Goal: Task Accomplishment & Management: Use online tool/utility

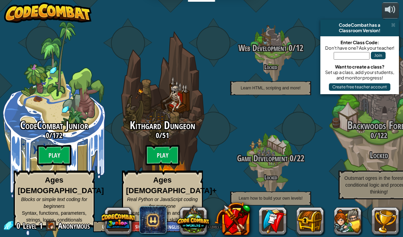
click at [390, 17] on button at bounding box center [390, 10] width 17 height 16
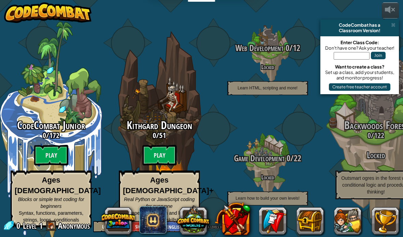
scroll to position [0, 3]
click at [391, 23] on span at bounding box center [393, 24] width 4 height 5
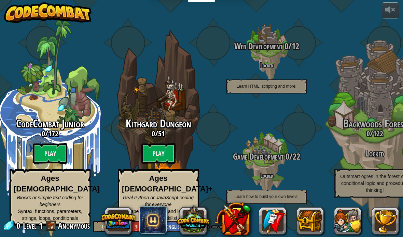
click at [388, 222] on button at bounding box center [385, 220] width 27 height 27
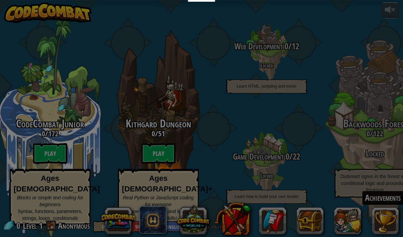
scroll to position [2, 5]
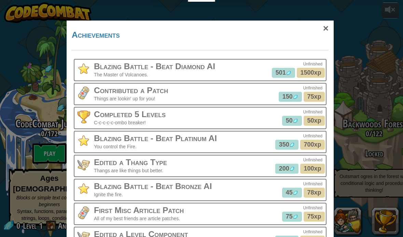
click at [328, 28] on div "×" at bounding box center [326, 28] width 16 height 20
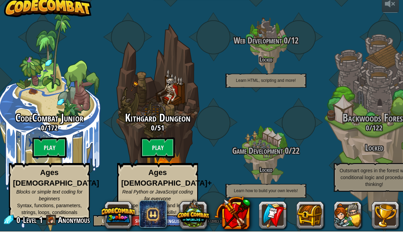
scroll to position [0, 0]
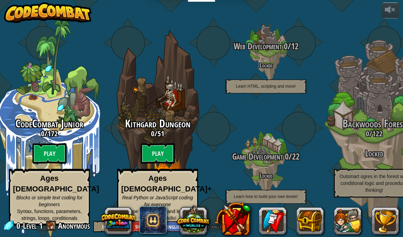
click at [53, 150] on btn "Play" at bounding box center [49, 153] width 34 height 21
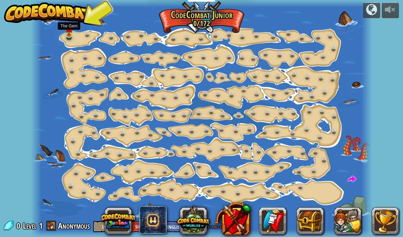
click at [68, 34] on img at bounding box center [69, 29] width 8 height 14
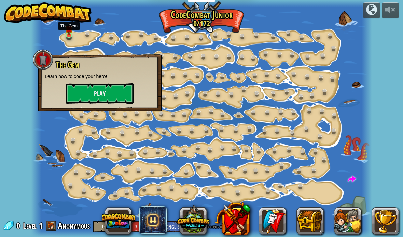
click at [109, 89] on button "Play" at bounding box center [100, 93] width 68 height 21
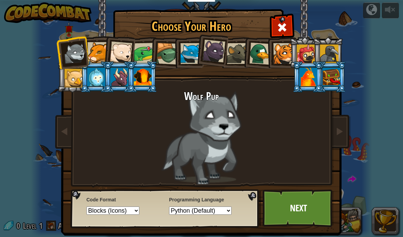
click at [224, 207] on select "Python (Default) JavaScript Lua C++ Java (Experimental)" at bounding box center [200, 210] width 63 height 8
click at [210, 213] on select "Python (Default) JavaScript Lua C++ Java (Experimental)" at bounding box center [200, 210] width 63 height 8
select select "python"
click at [139, 214] on select "Text code Blocks and code Blocks Blocks (Icons)" at bounding box center [112, 210] width 53 height 8
click at [312, 207] on link "Next" at bounding box center [298, 208] width 71 height 38
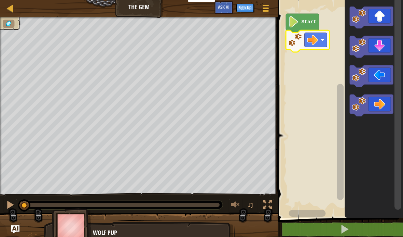
click at [329, 22] on rect "Blockly Workspace" at bounding box center [340, 107] width 128 height 221
click at [12, 4] on div at bounding box center [10, 8] width 9 height 9
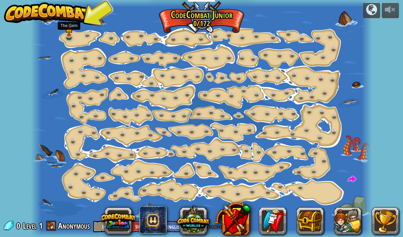
click at [70, 33] on img at bounding box center [69, 29] width 8 height 14
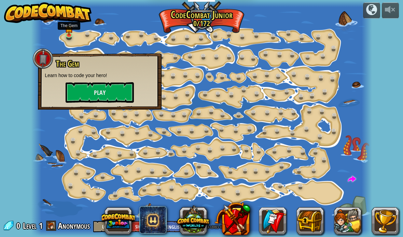
click at [86, 87] on button "Play" at bounding box center [100, 92] width 68 height 21
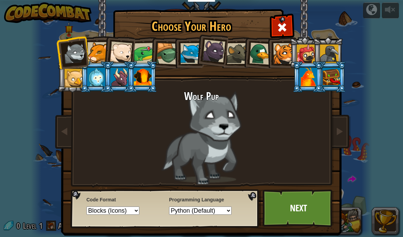
click at [111, 210] on select "Text code Blocks and code Blocks Blocks (Icons)" at bounding box center [112, 210] width 53 height 8
select select "text-code"
click at [301, 211] on link "Next" at bounding box center [298, 208] width 71 height 38
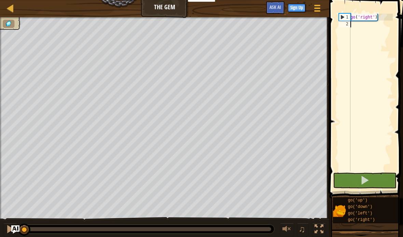
click at [362, 183] on span at bounding box center [365, 180] width 10 height 10
click at [376, 62] on div "go ( 'right' )" at bounding box center [371, 99] width 44 height 171
click at [379, 50] on div "go ( 'right' )" at bounding box center [371, 99] width 44 height 171
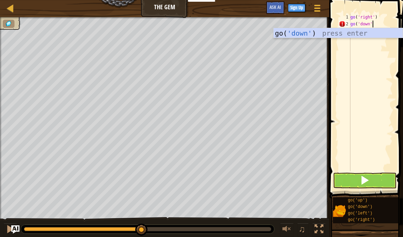
scroll to position [7, 12]
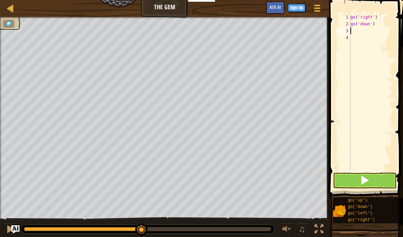
click at [367, 173] on button at bounding box center [365, 180] width 64 height 16
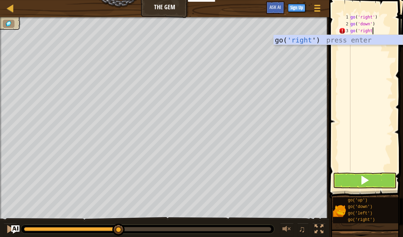
scroll to position [7, 24]
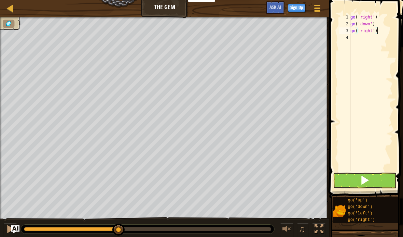
type textarea "abcde fg"
click at [364, 176] on span at bounding box center [365, 180] width 10 height 10
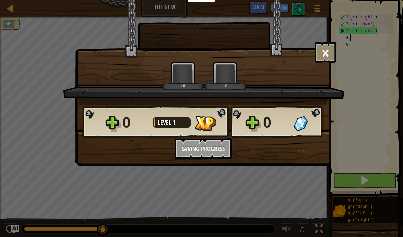
scroll to position [7, 7]
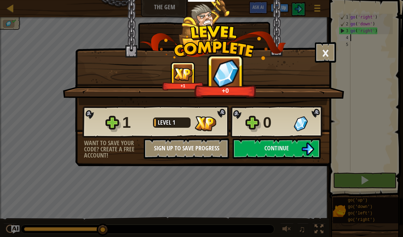
click at [215, 152] on button "Sign Up to Save Progress" at bounding box center [186, 148] width 85 height 21
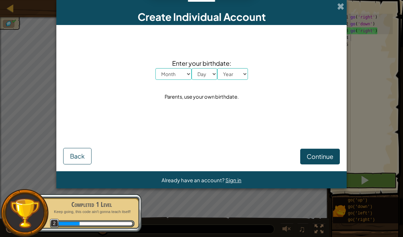
click at [240, 180] on span "Sign in" at bounding box center [234, 179] width 16 height 6
